Goal: Task Accomplishment & Management: Manage account settings

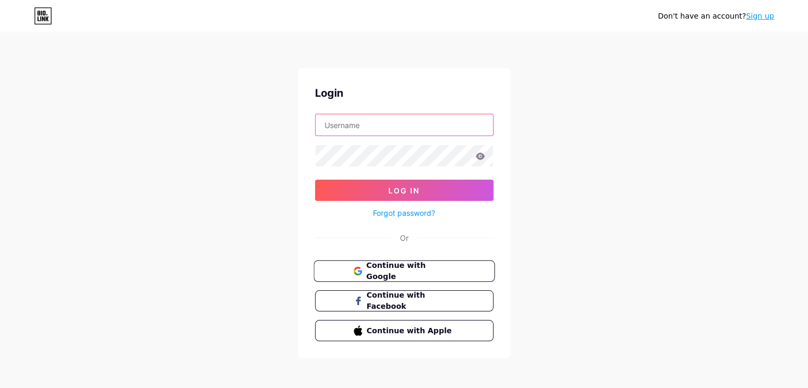
type input "[EMAIL_ADDRESS][DOMAIN_NAME]"
click at [414, 270] on span "Continue with Google" at bounding box center [410, 271] width 89 height 23
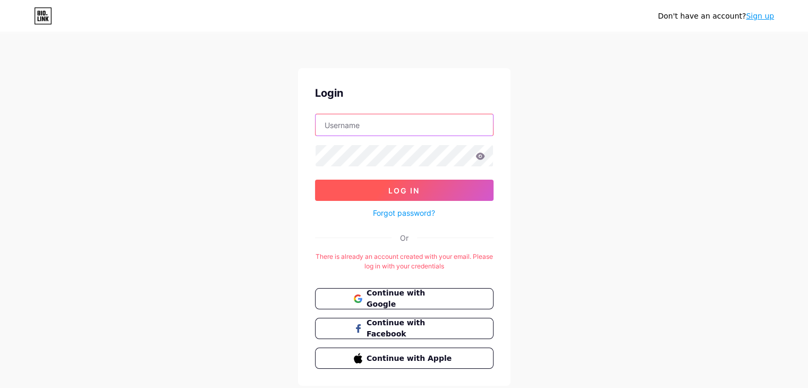
type input "[EMAIL_ADDRESS][DOMAIN_NAME]"
click at [399, 190] on span "Log In" at bounding box center [403, 190] width 31 height 9
